Goal: Find specific page/section: Find specific page/section

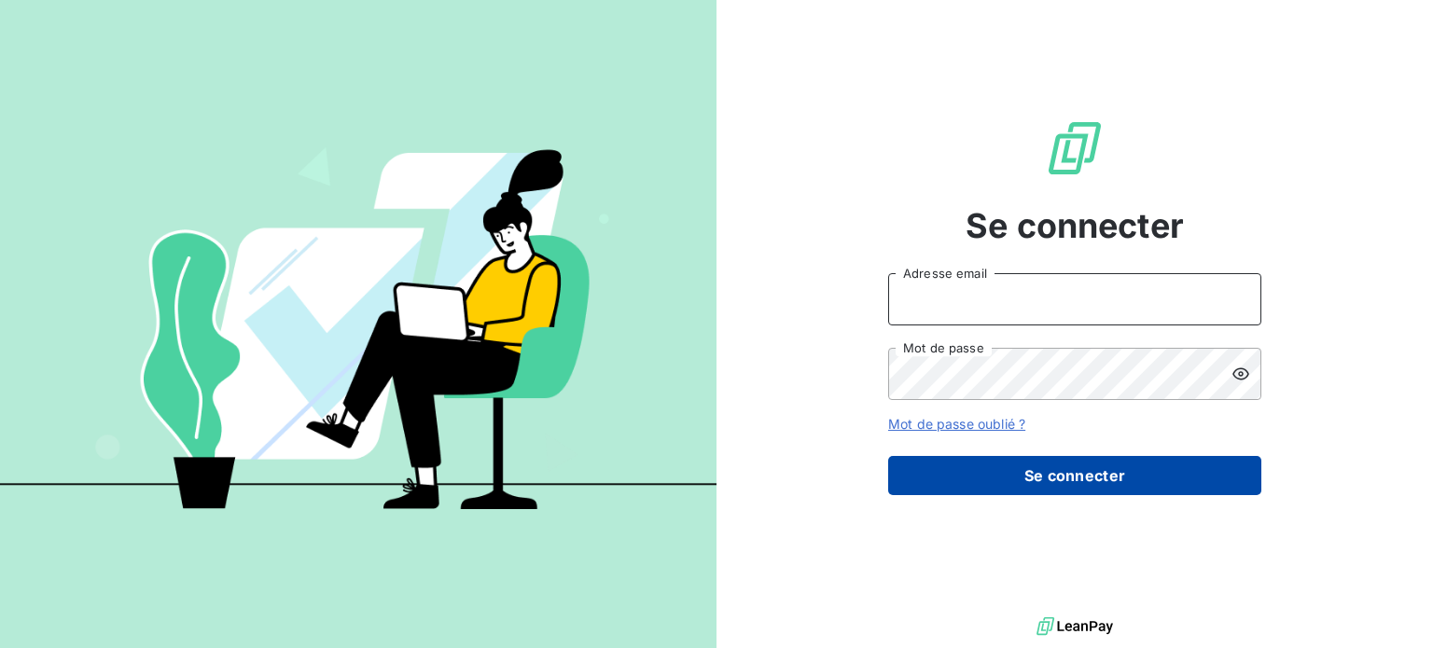
type input "[PERSON_NAME][EMAIL_ADDRESS][DOMAIN_NAME]"
click at [997, 472] on button "Se connecter" at bounding box center [1074, 475] width 373 height 39
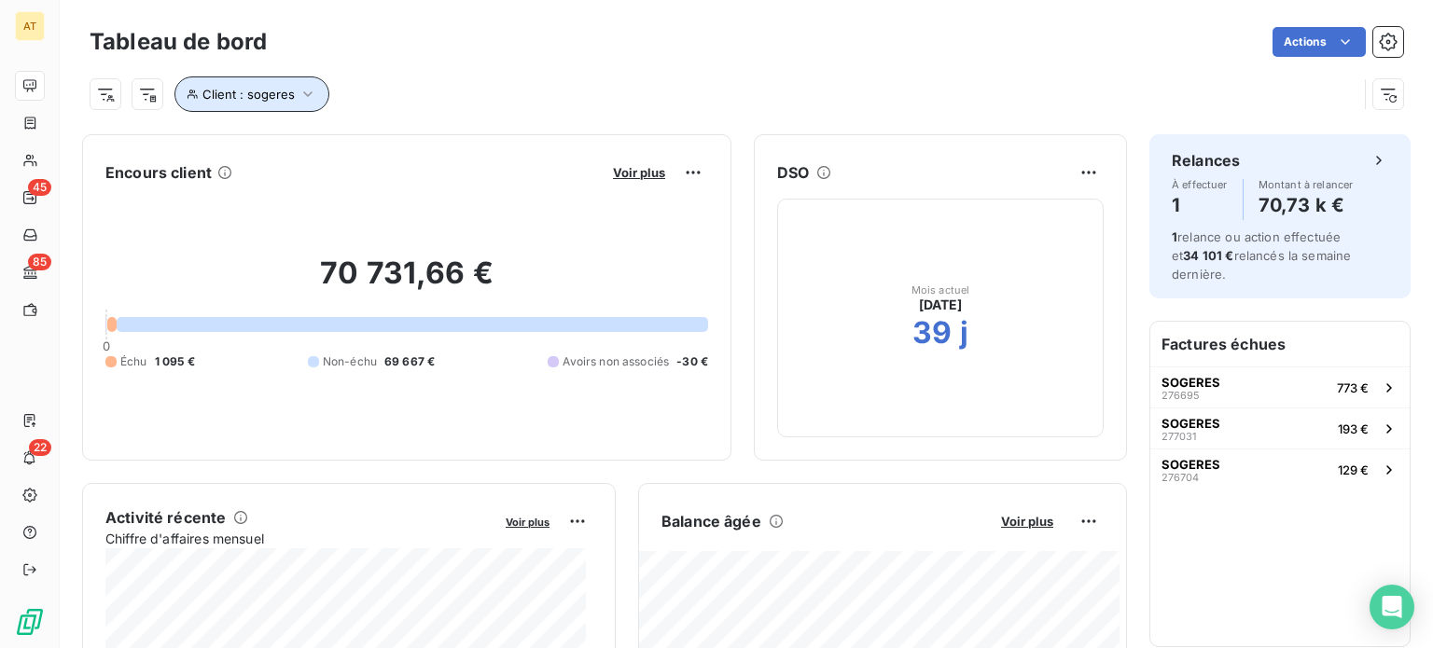
click at [269, 96] on span "Client : sogeres" at bounding box center [248, 94] width 92 height 15
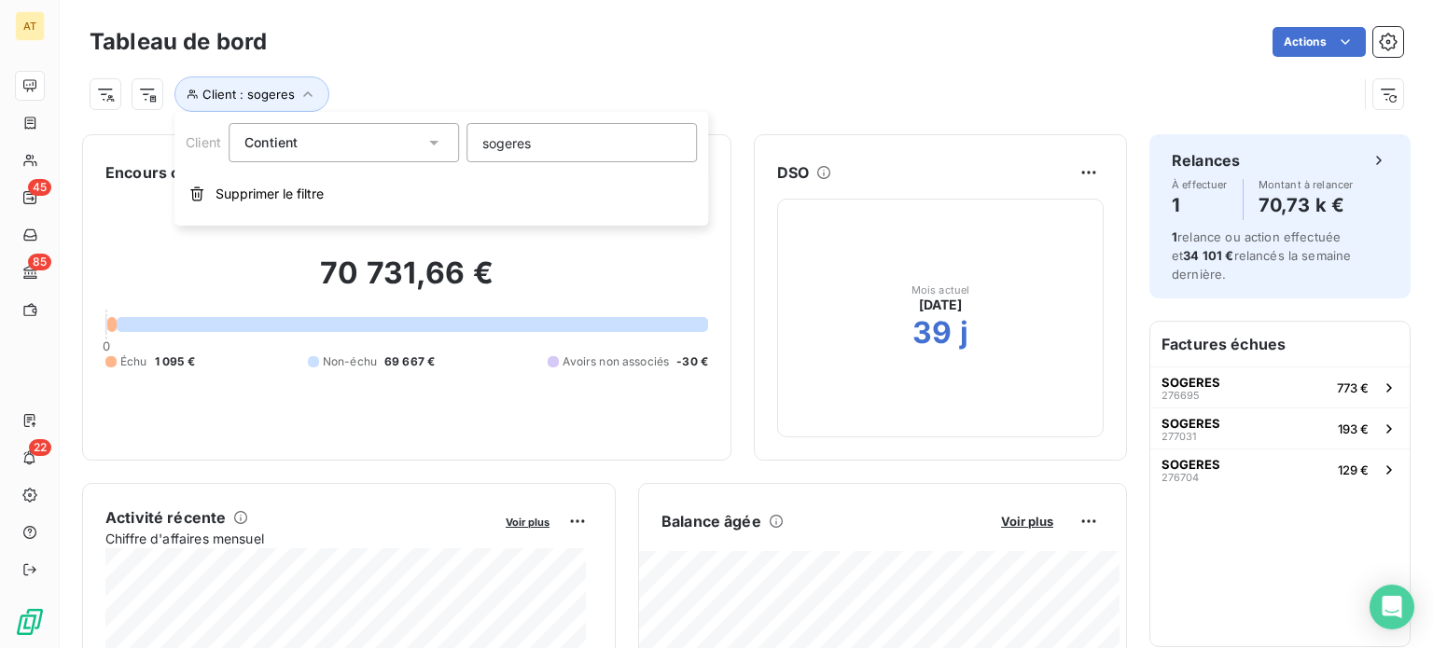
click at [515, 154] on input "sogeres" at bounding box center [581, 142] width 230 height 39
click at [515, 153] on input "sogeres" at bounding box center [581, 142] width 230 height 39
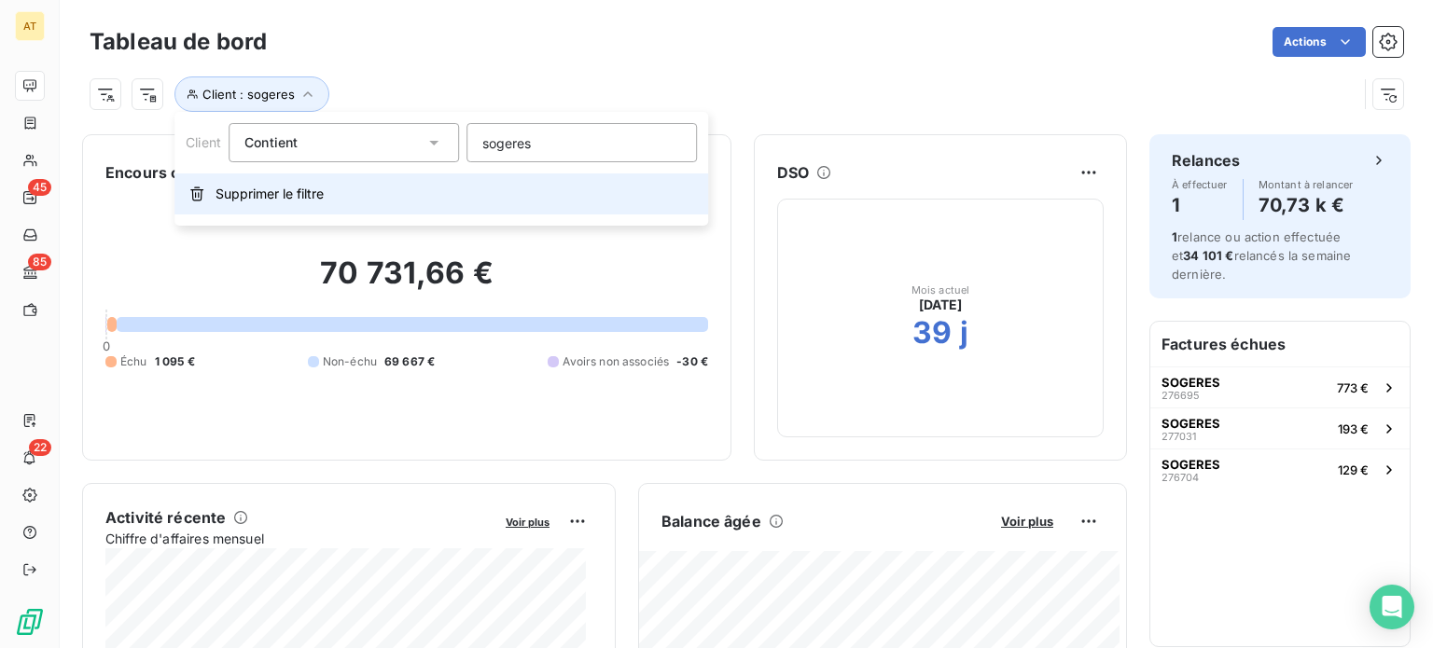
click at [347, 195] on button "Supprimer le filtre" at bounding box center [440, 193] width 533 height 41
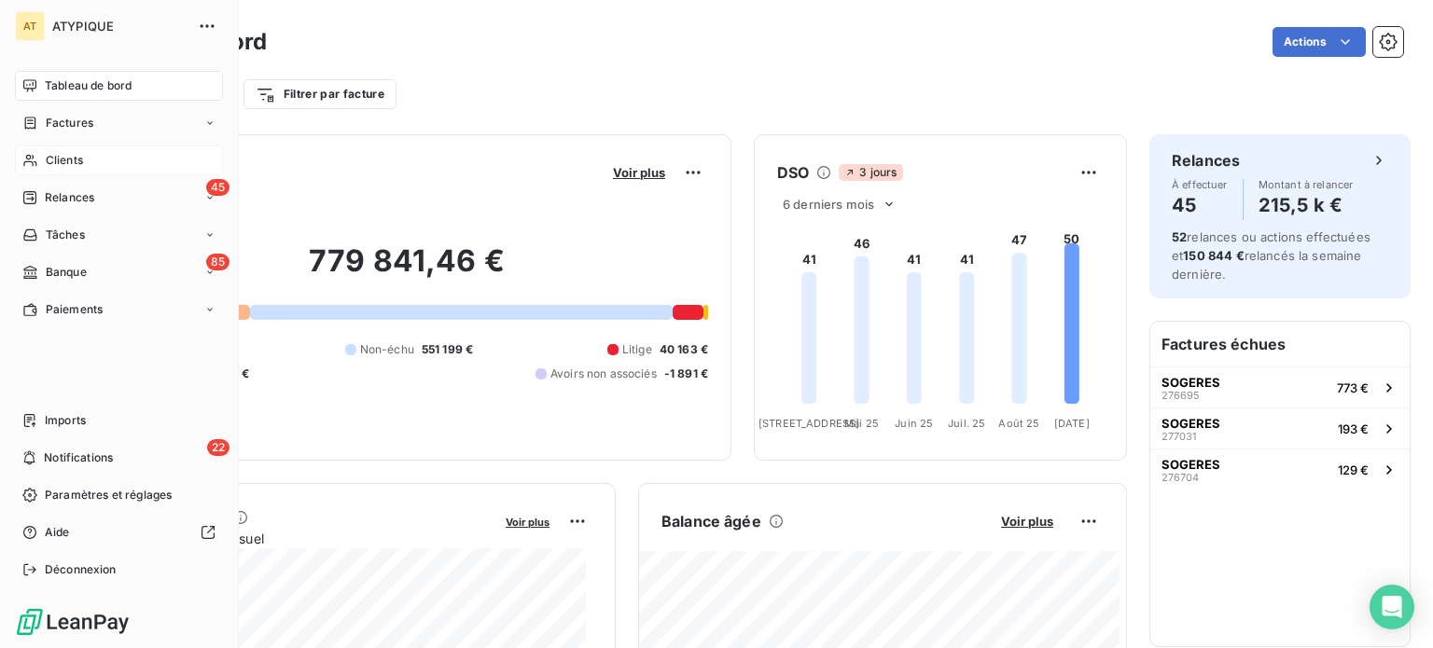
click at [78, 154] on span "Clients" at bounding box center [64, 160] width 37 height 17
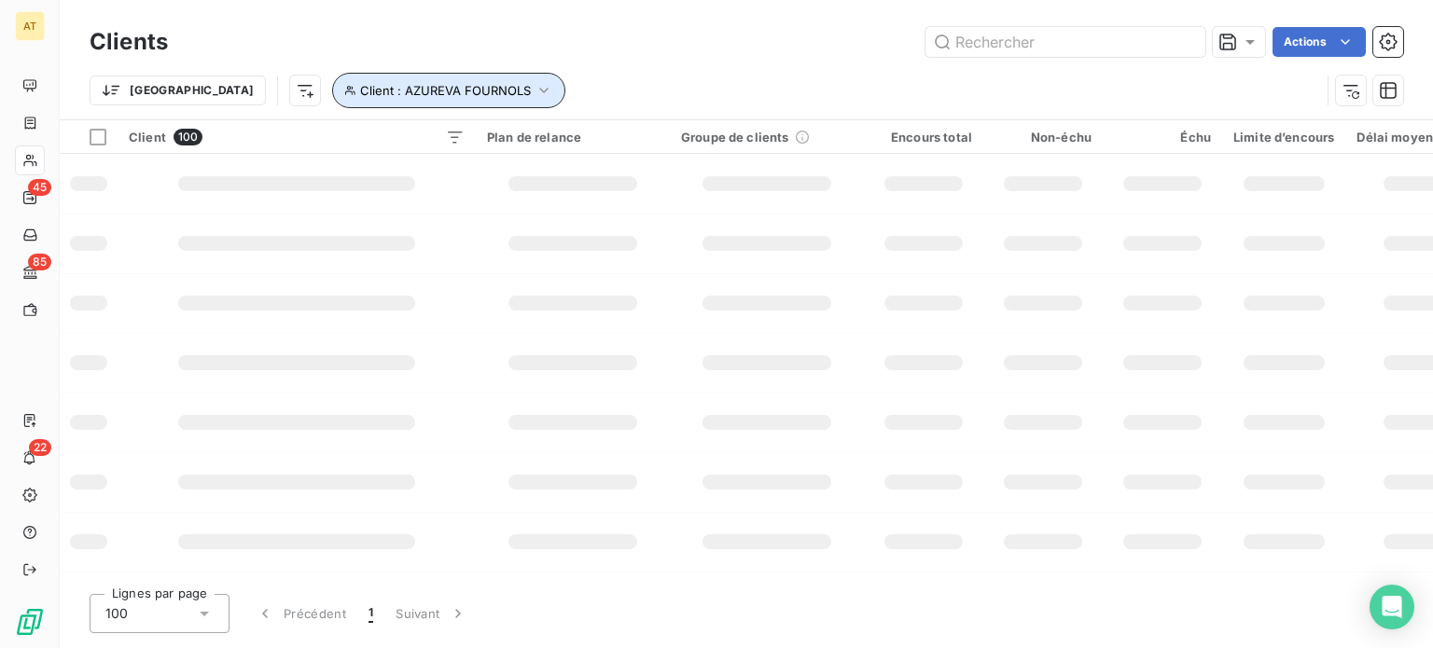
click at [378, 100] on button "Client : AZUREVA FOURNOLS" at bounding box center [448, 90] width 233 height 35
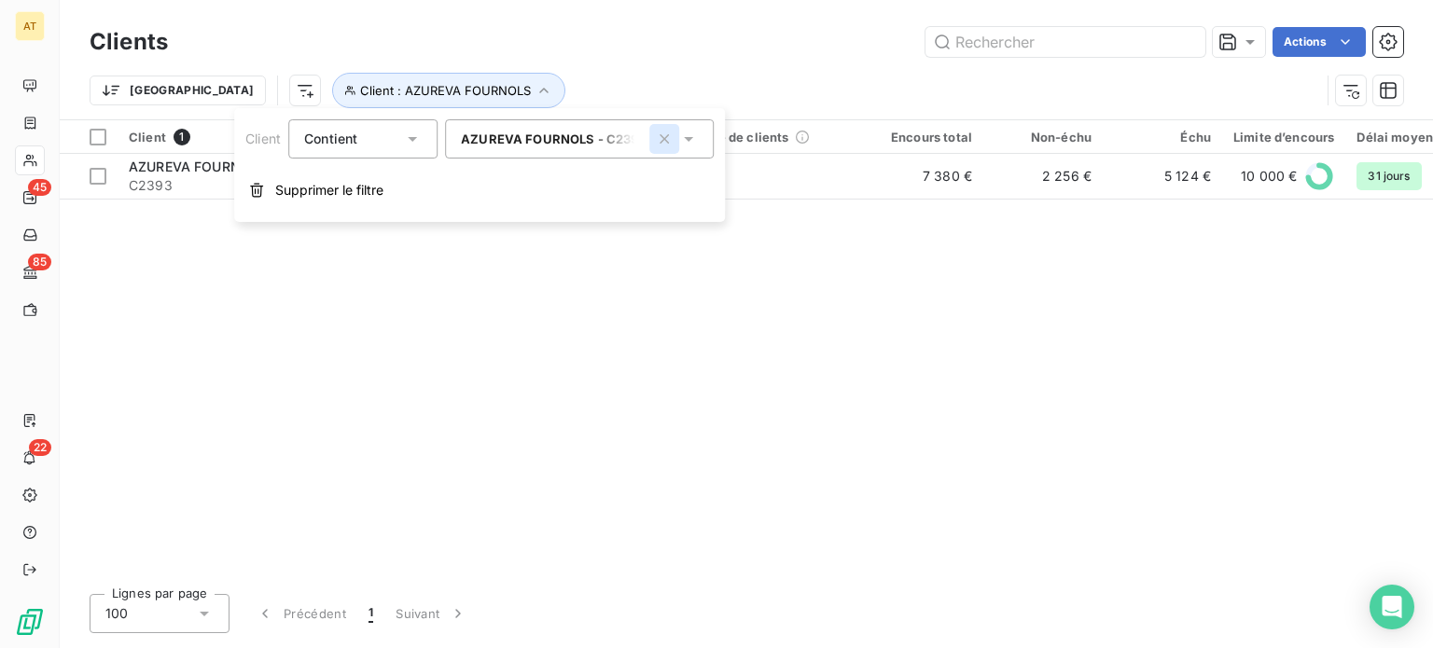
click at [660, 140] on icon "button" at bounding box center [664, 139] width 19 height 19
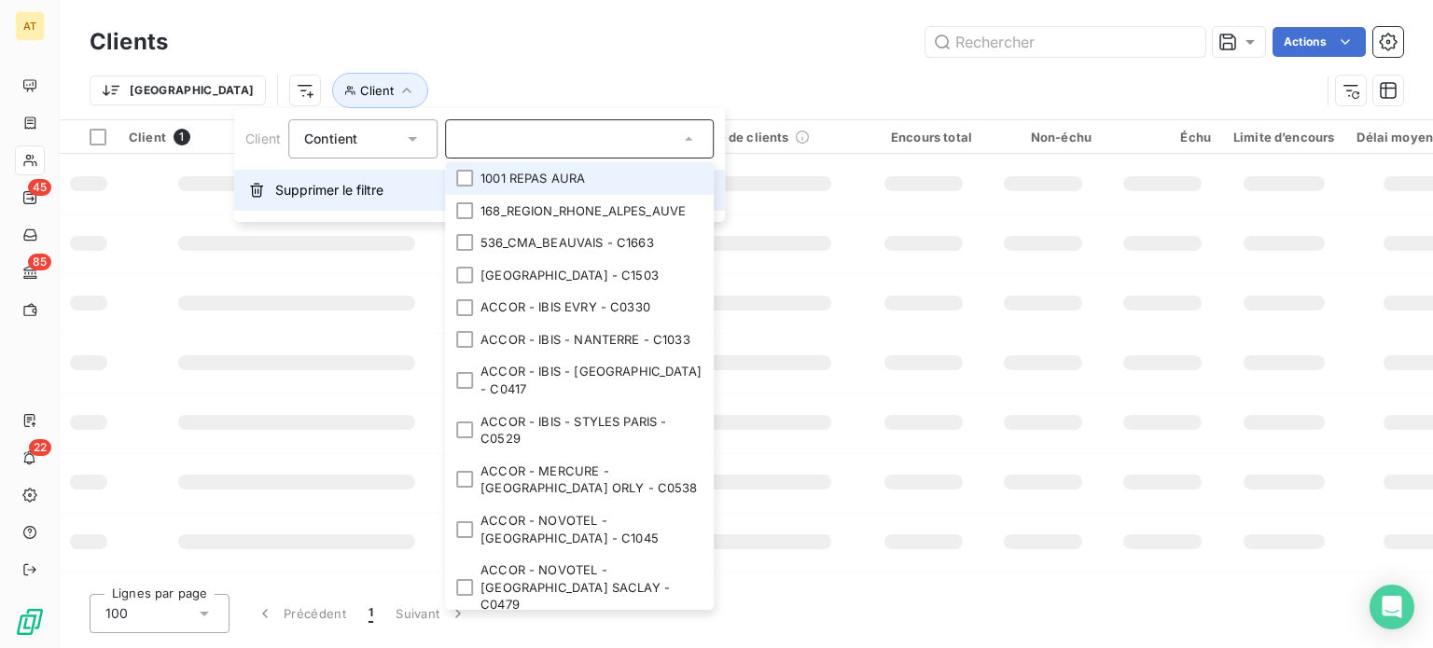
click at [585, 142] on input "text" at bounding box center [570, 139] width 218 height 17
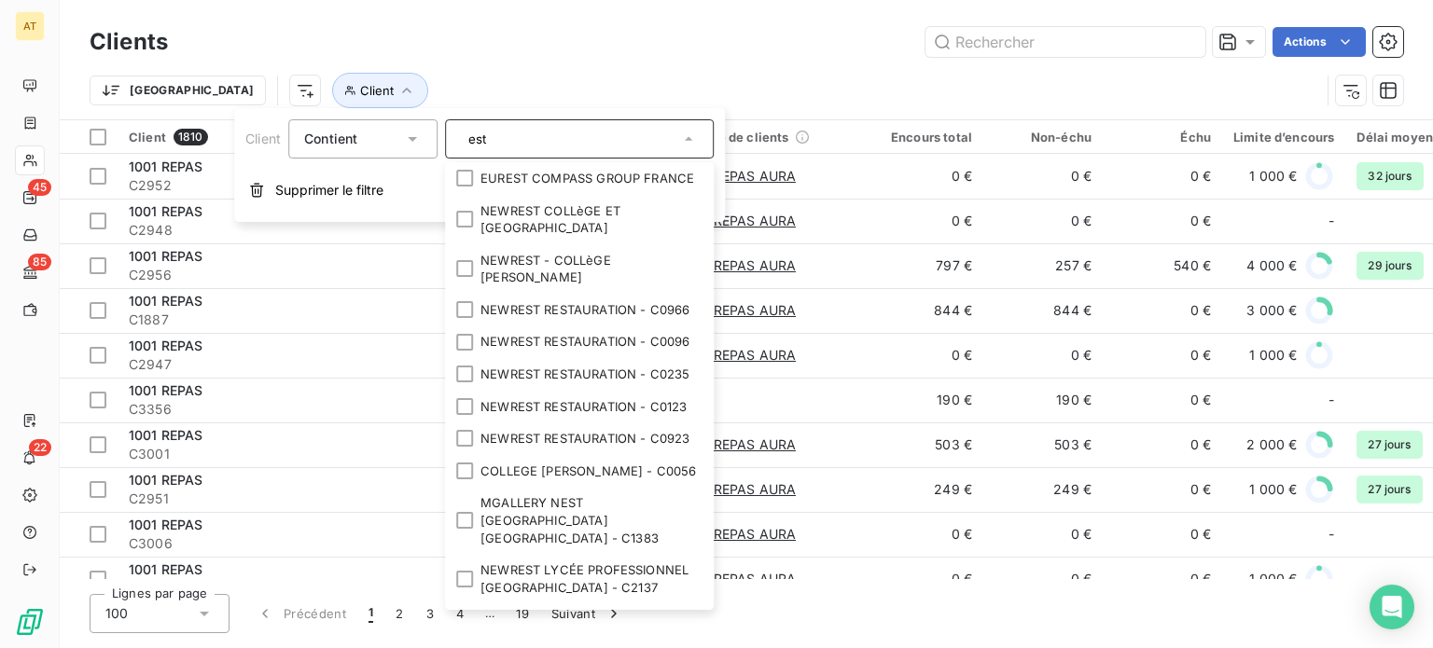
click at [546, 136] on input "est" at bounding box center [570, 139] width 218 height 17
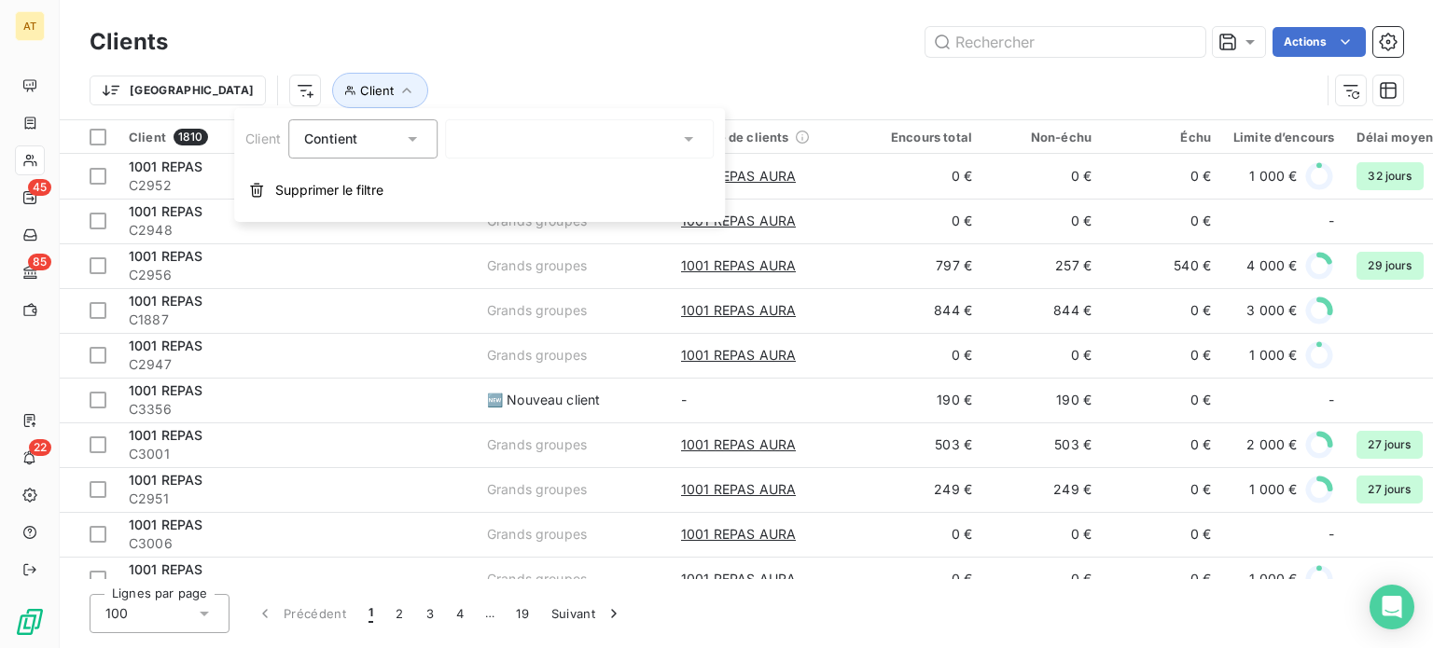
click at [546, 136] on div "est" at bounding box center [579, 138] width 269 height 39
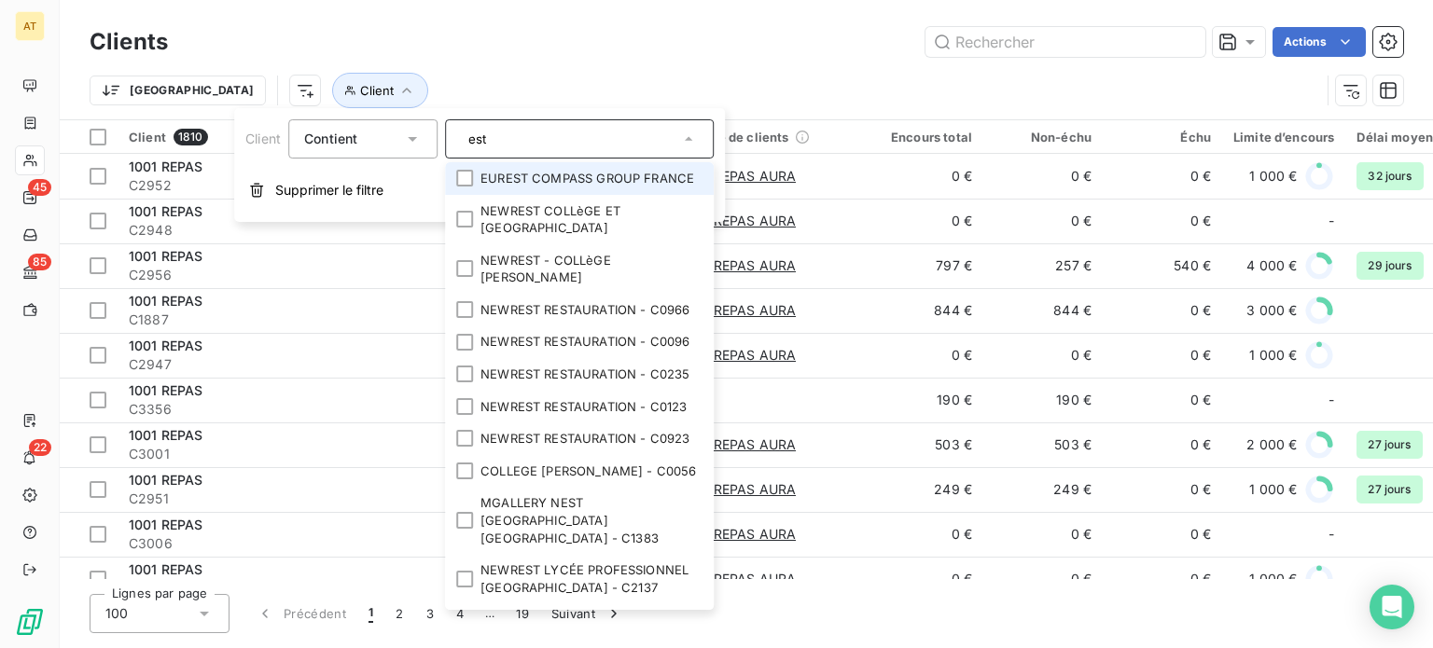
drag, startPoint x: 508, startPoint y: 133, endPoint x: 461, endPoint y: 135, distance: 47.6
click at [461, 135] on input "est" at bounding box center [570, 139] width 218 height 17
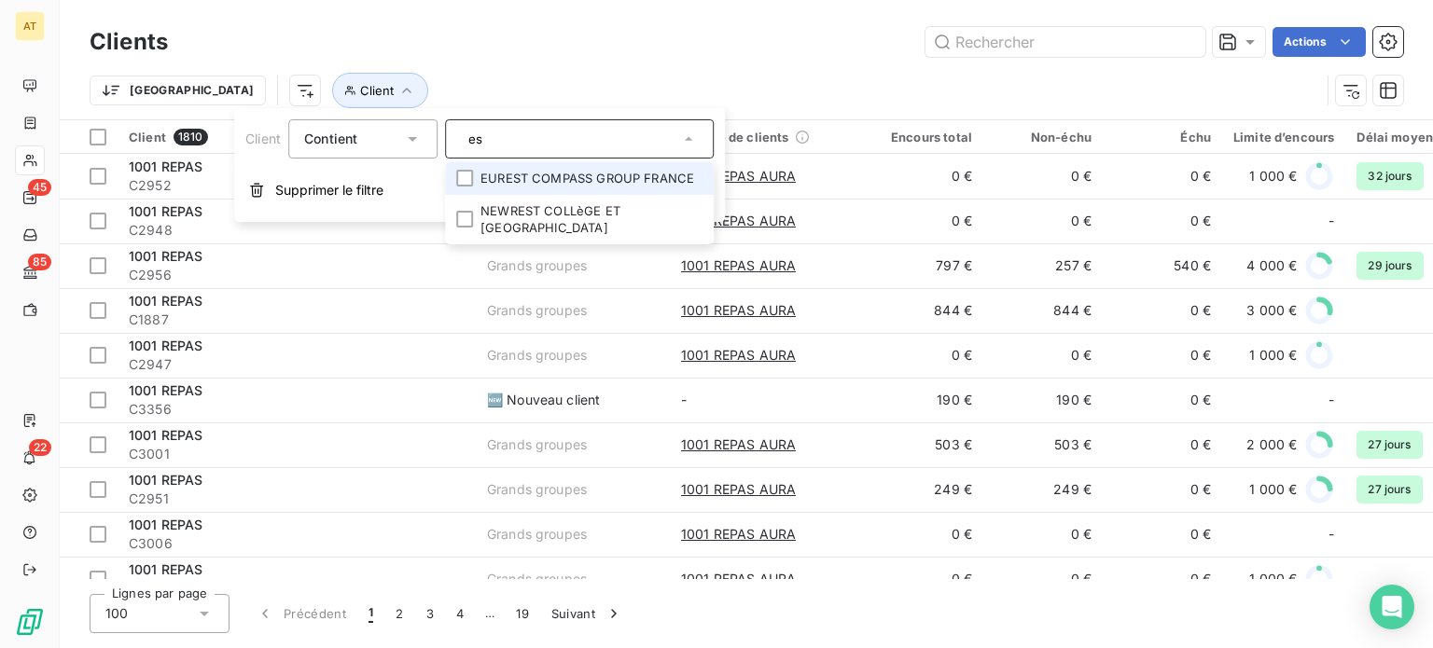
type input "e"
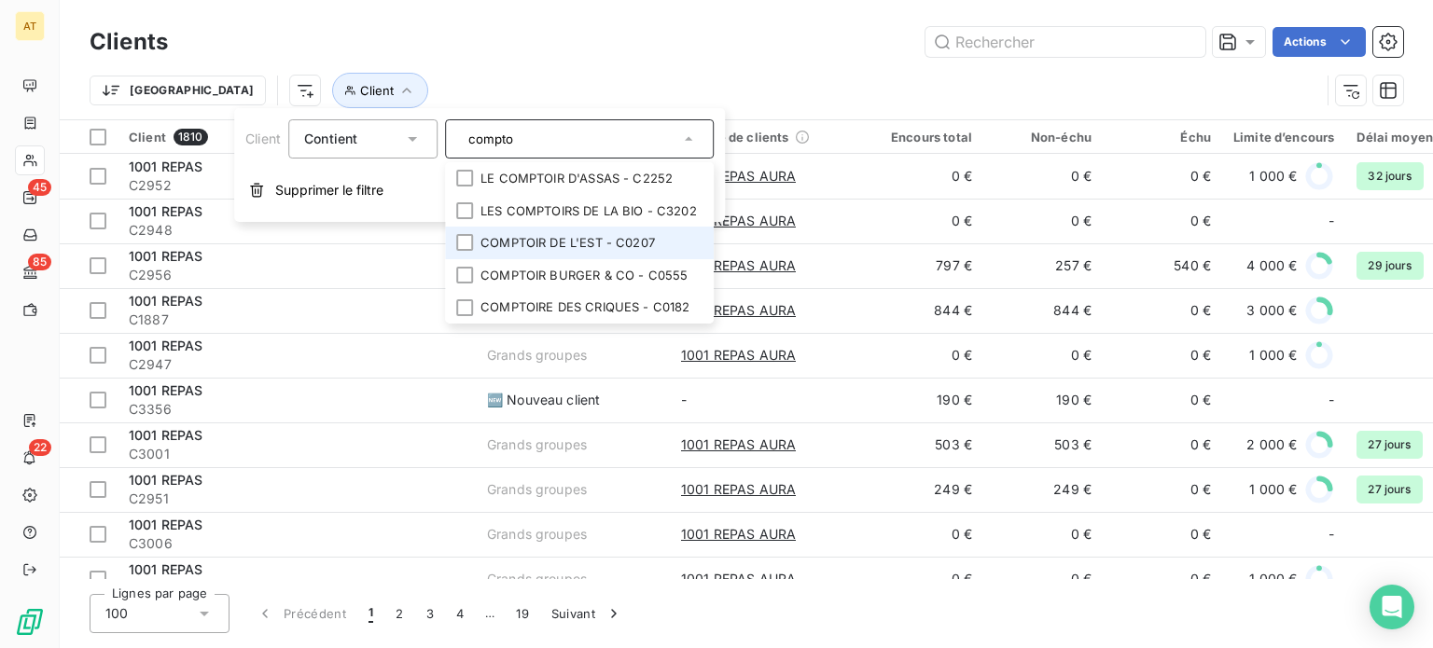
type input "compto"
click at [533, 238] on li "COMPTOIR DE L'EST - C0207" at bounding box center [579, 243] width 269 height 33
